Goal: Complete application form

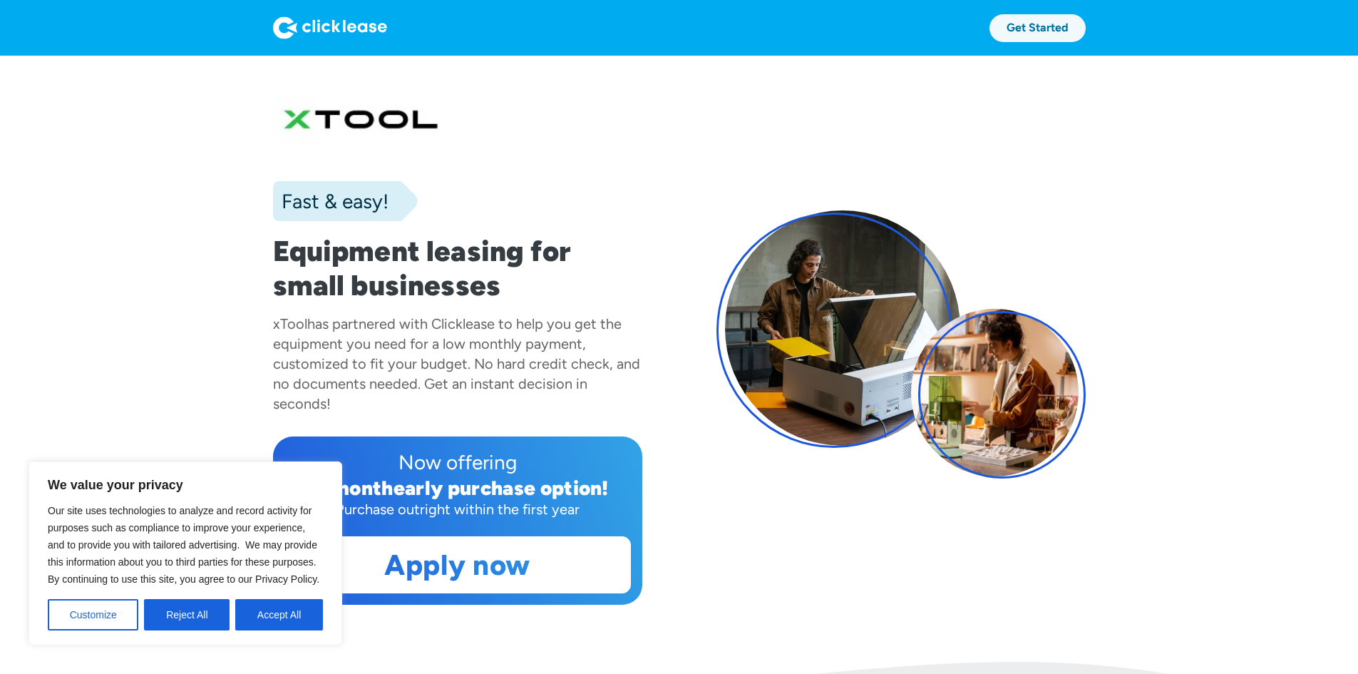
click at [1086, 26] on link "Get Started" at bounding box center [1037, 28] width 96 height 28
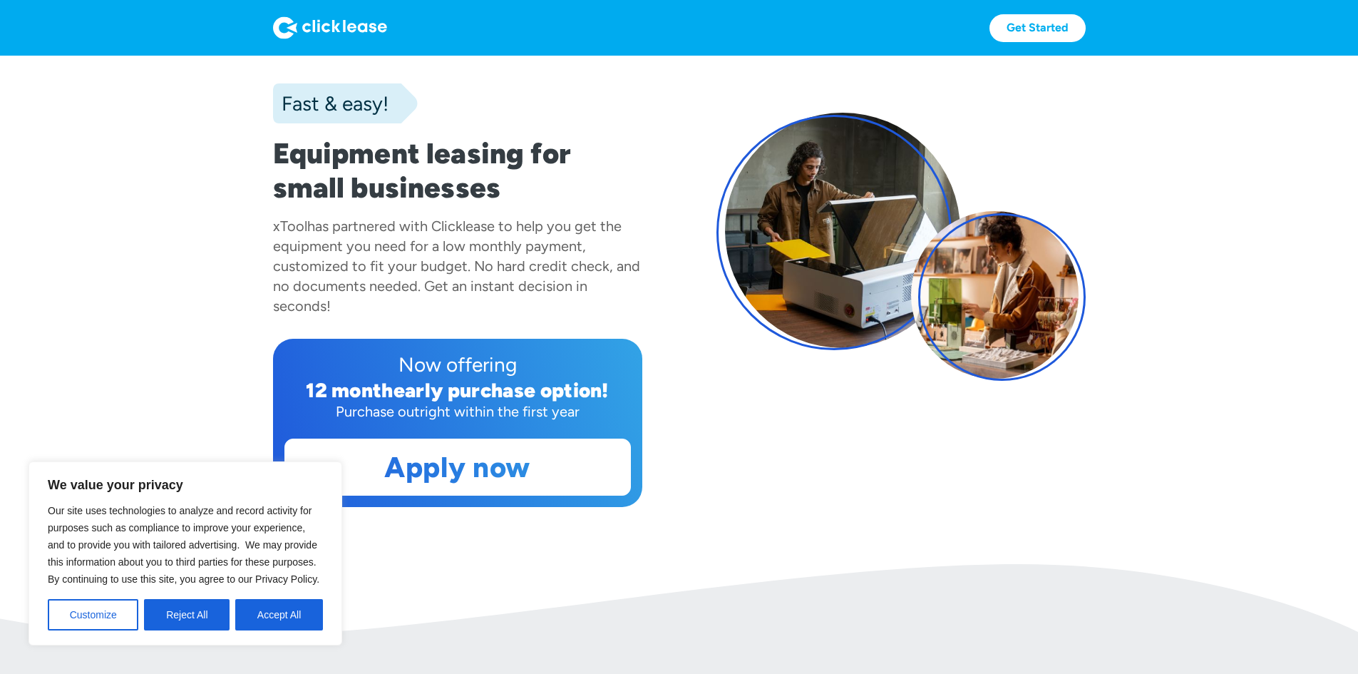
scroll to position [356, 0]
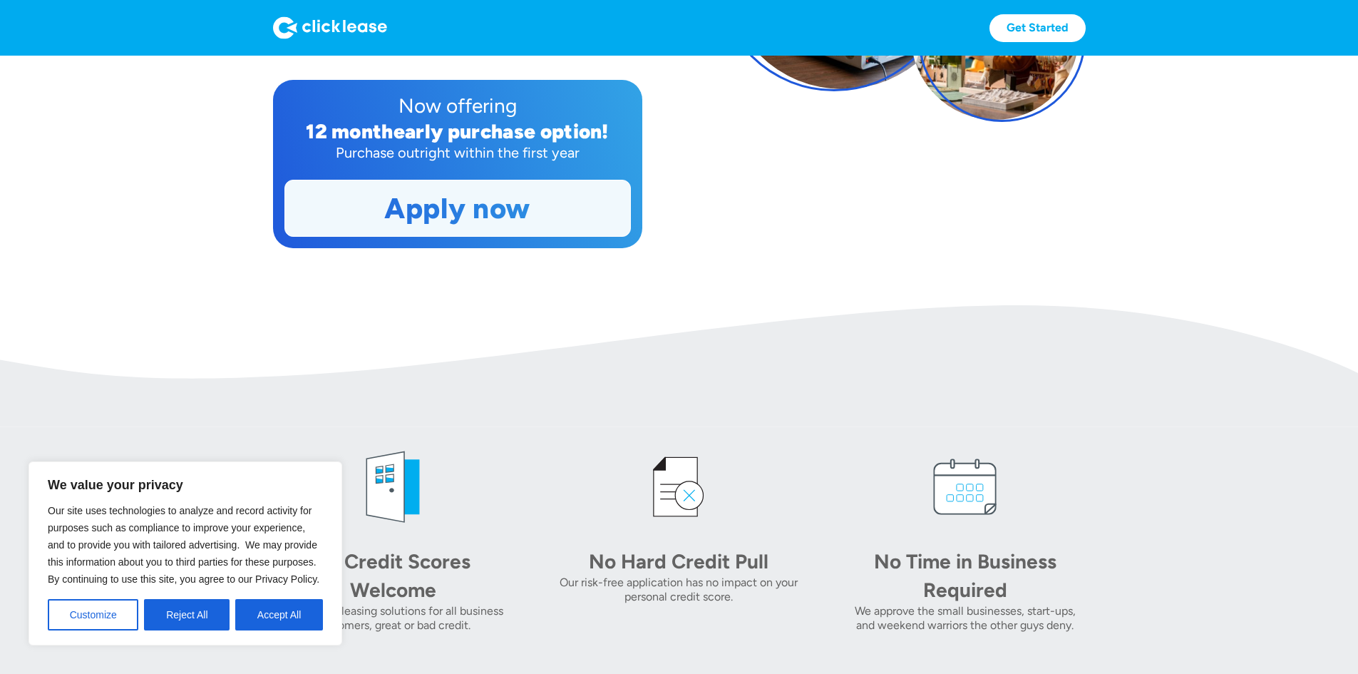
click at [396, 236] on link "Apply now" at bounding box center [457, 208] width 345 height 56
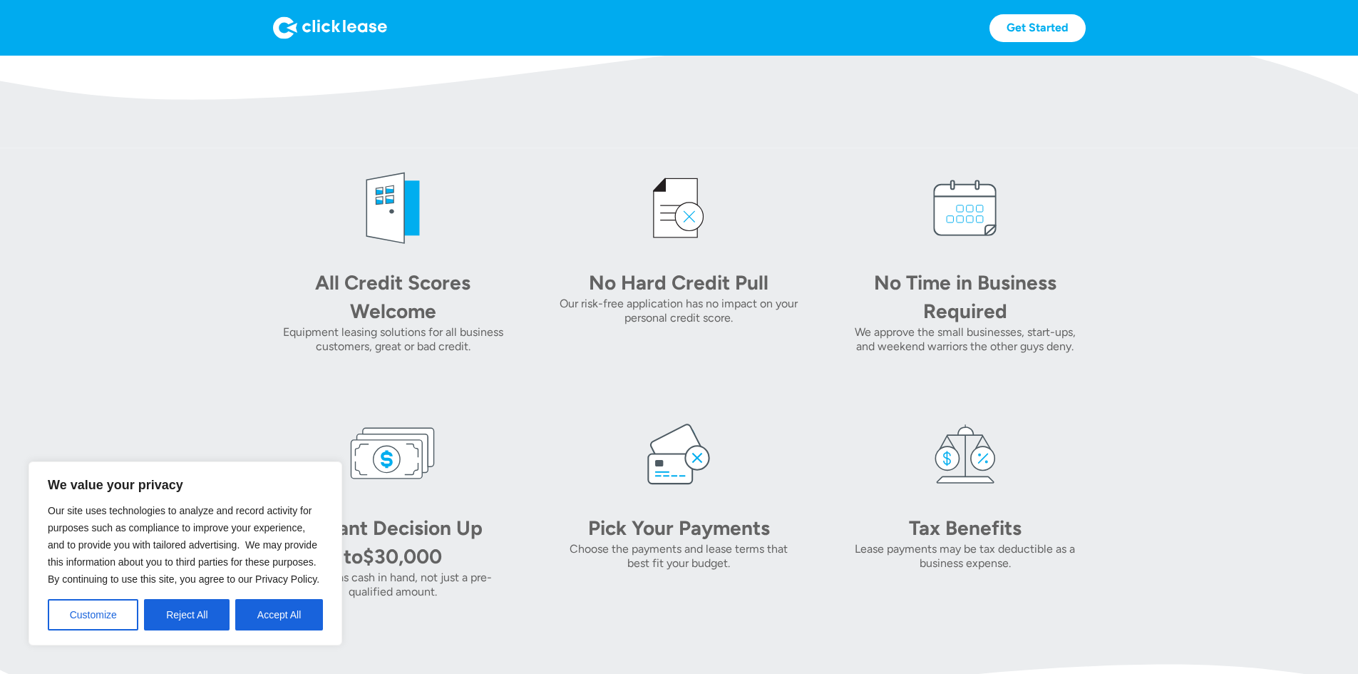
scroll to position [642, 0]
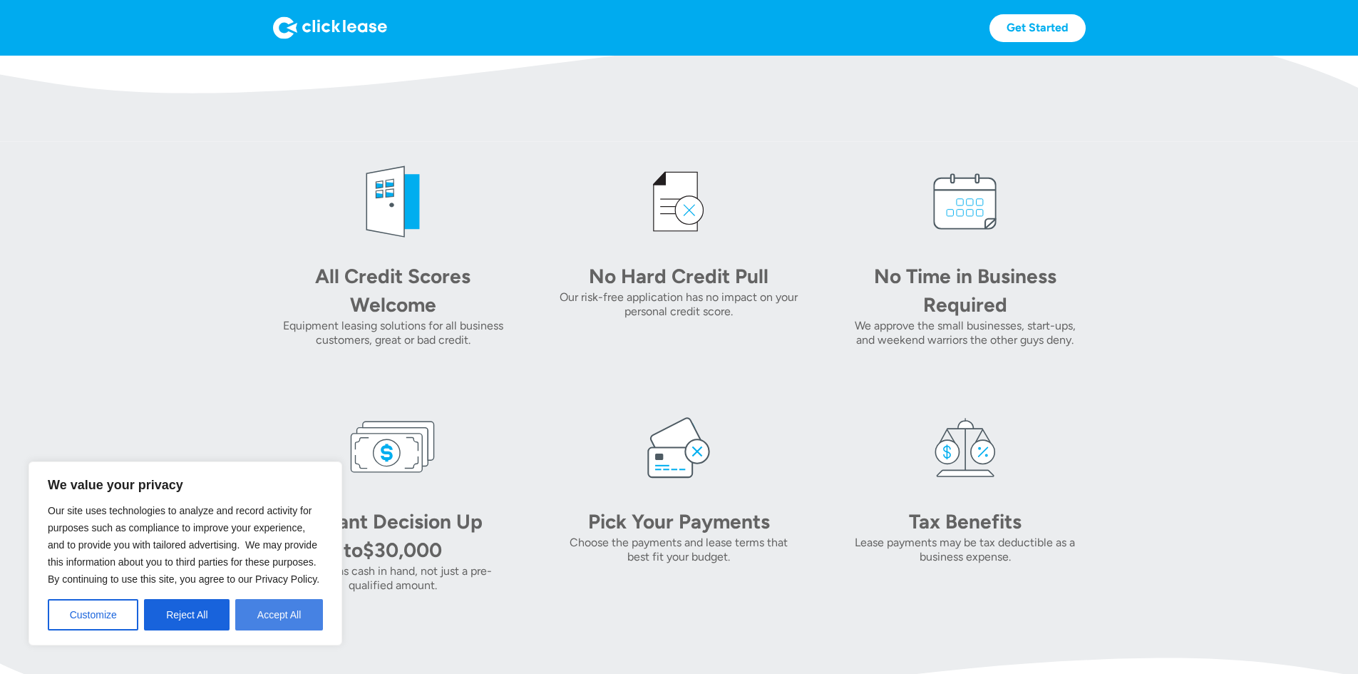
click at [266, 614] on button "Accept All" at bounding box center [279, 614] width 88 height 31
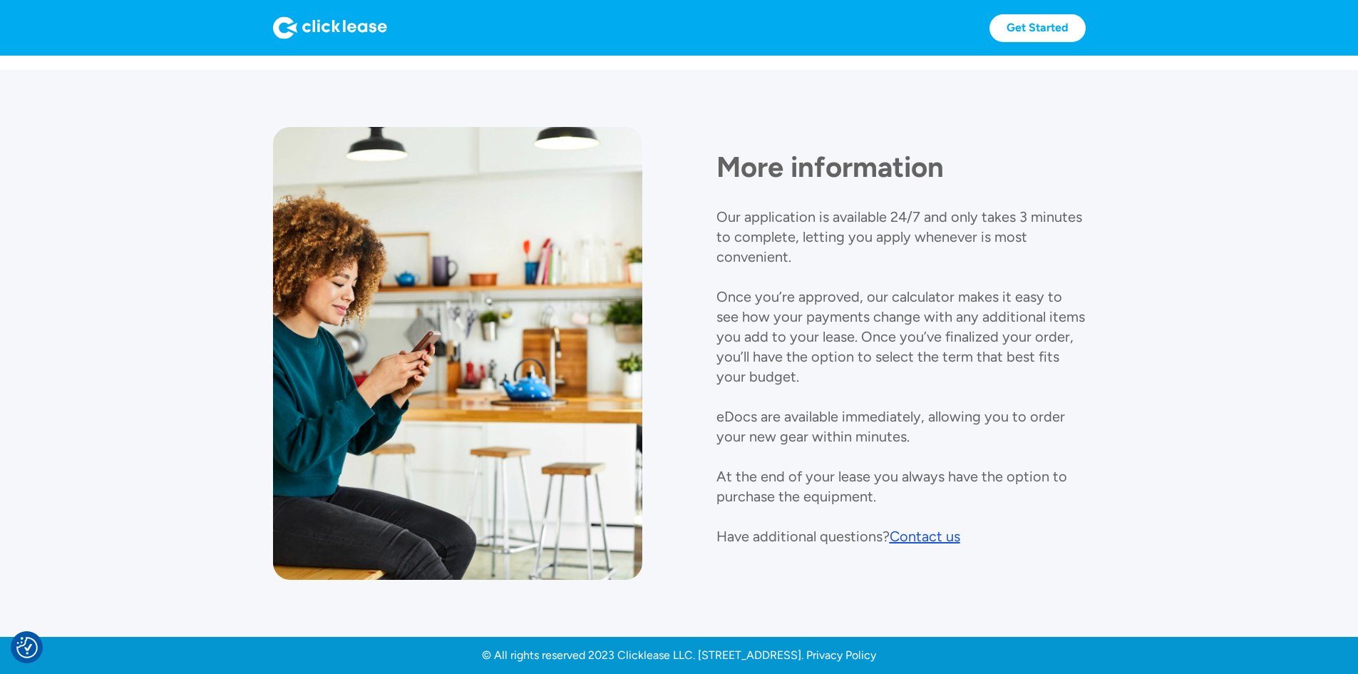
scroll to position [1677, 0]
